Goal: Task Accomplishment & Management: Use online tool/utility

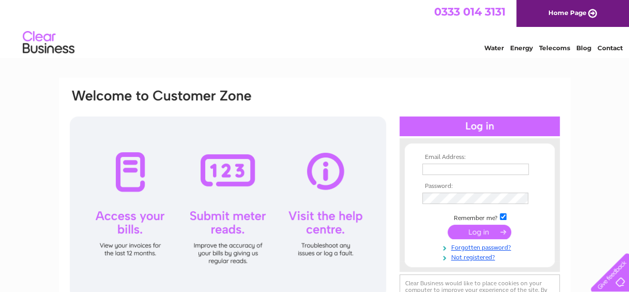
type input "[EMAIL_ADDRESS][DOMAIN_NAME]"
click at [478, 233] on input "submit" at bounding box center [480, 231] width 64 height 14
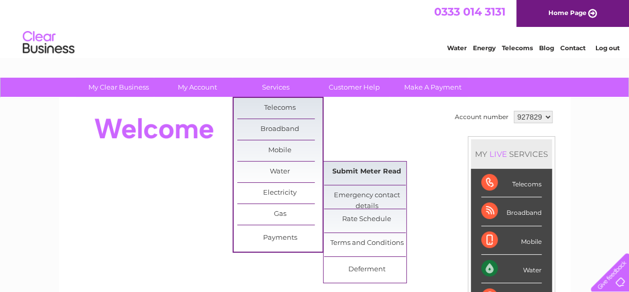
click at [347, 169] on link "Submit Meter Read" at bounding box center [366, 171] width 85 height 21
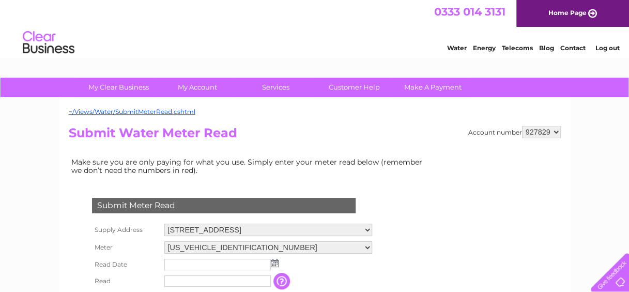
click at [274, 263] on img at bounding box center [275, 262] width 8 height 8
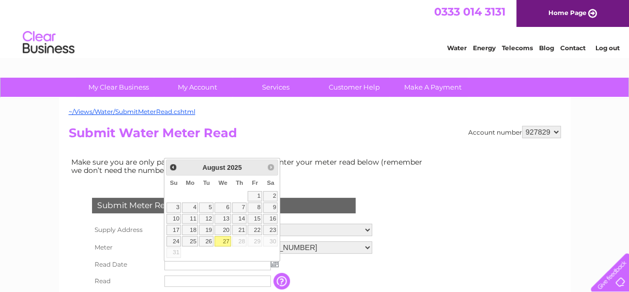
click at [228, 239] on link "27" at bounding box center [223, 241] width 17 height 10
type input "2025/08/27"
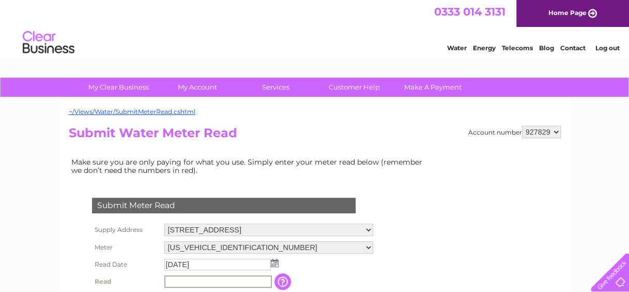
click at [200, 279] on input "text" at bounding box center [218, 281] width 108 height 12
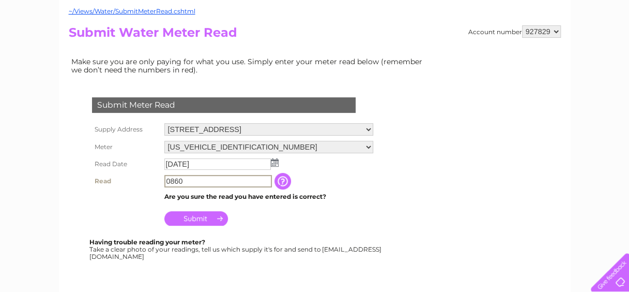
scroll to position [104, 0]
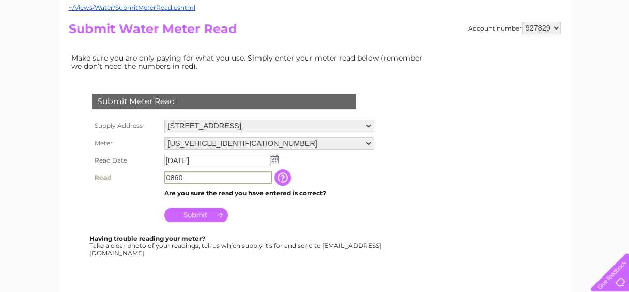
type input "0860"
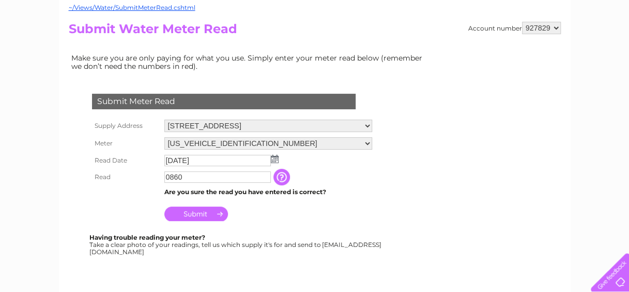
click at [195, 213] on input "Submit" at bounding box center [196, 213] width 64 height 14
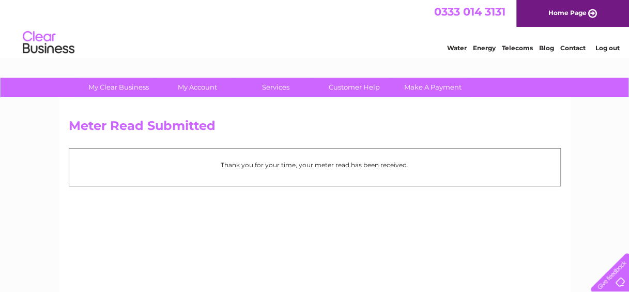
click at [613, 47] on link "Log out" at bounding box center [607, 48] width 24 height 8
